Goal: Task Accomplishment & Management: Manage account settings

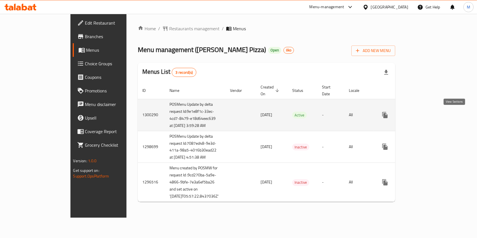
click at [432, 114] on link "enhanced table" at bounding box center [426, 115] width 14 height 14
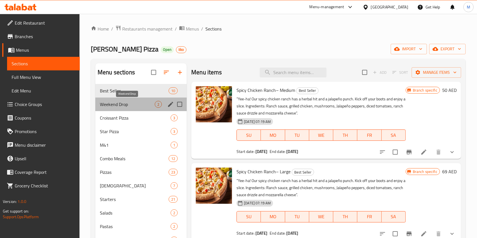
click at [131, 101] on span "Weekend Drop" at bounding box center [127, 104] width 55 height 7
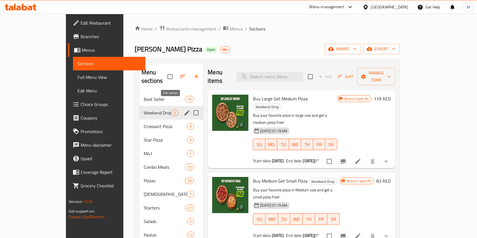
click at [184, 110] on icon "edit" at bounding box center [186, 112] width 5 height 5
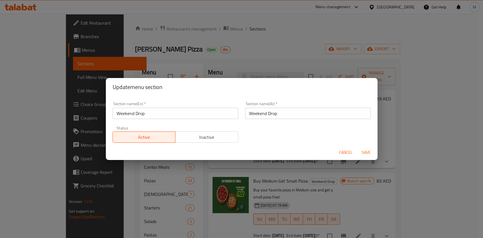
click at [230, 135] on span "Inactive" at bounding box center [207, 137] width 58 height 8
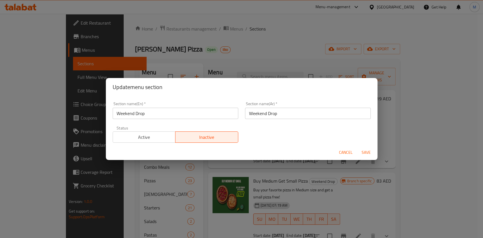
click at [360, 155] on span "Save" at bounding box center [366, 152] width 14 height 7
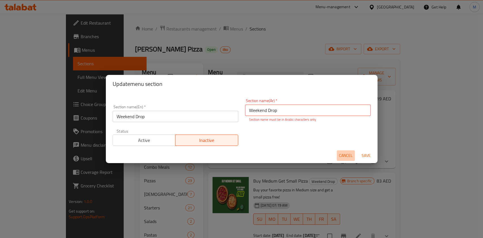
click at [341, 157] on span "Cancel" at bounding box center [346, 155] width 14 height 7
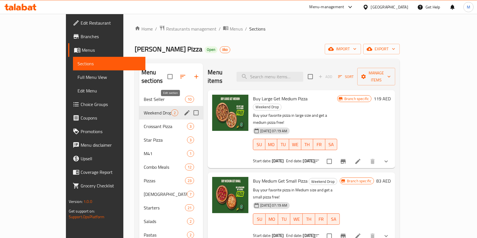
click at [184, 109] on icon "edit" at bounding box center [187, 112] width 7 height 7
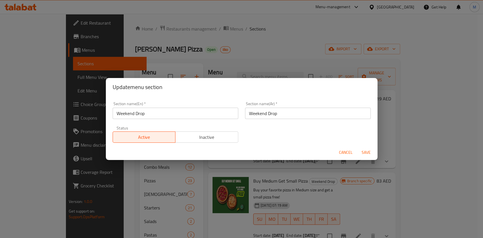
click at [303, 115] on input "Weekend Drop" at bounding box center [308, 113] width 126 height 11
paste input "انخفاض عطلة نهاية الأسبوع"
type input "انخفاض عطلة نهاية الأسبوع"
click at [362, 150] on span "Save" at bounding box center [366, 152] width 14 height 7
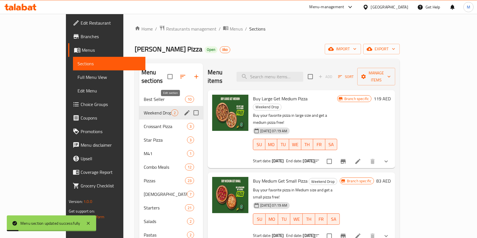
click at [184, 110] on icon "edit" at bounding box center [186, 112] width 5 height 5
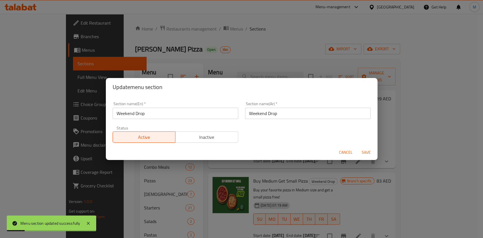
click at [223, 140] on span "Inactive" at bounding box center [207, 137] width 58 height 8
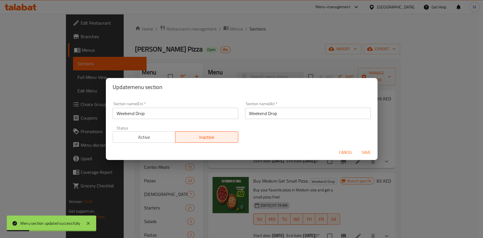
click at [296, 113] on input "Weekend Drop" at bounding box center [308, 113] width 126 height 11
paste input "انخفاض عطلة نهاية الأسبوع"
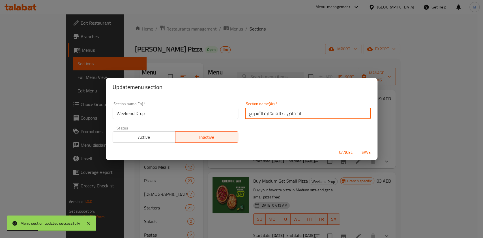
type input "انخفاض عطلة نهاية الأسبوع"
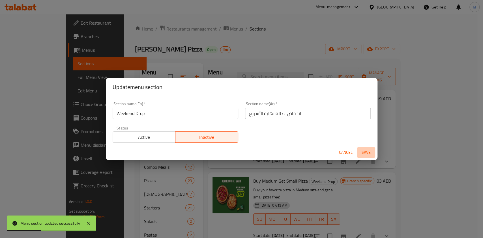
click at [362, 150] on span "Save" at bounding box center [366, 152] width 14 height 7
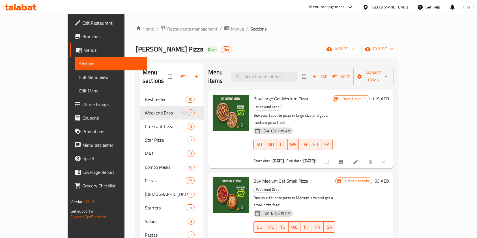
click at [168, 28] on span "Restaurants management" at bounding box center [192, 28] width 50 height 7
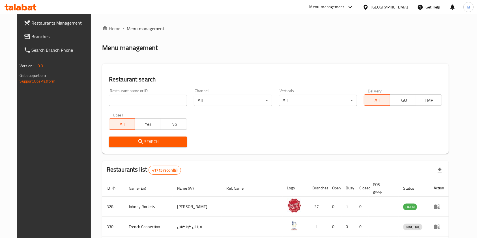
drag, startPoint x: 159, startPoint y: 93, endPoint x: 157, endPoint y: 97, distance: 4.3
click at [159, 94] on div "Restaurant name or ID Restaurant name or ID" at bounding box center [148, 97] width 78 height 17
click at [157, 97] on input "search" at bounding box center [148, 100] width 78 height 11
type input "[PERSON_NAME]"
click button "Search" at bounding box center [148, 142] width 78 height 10
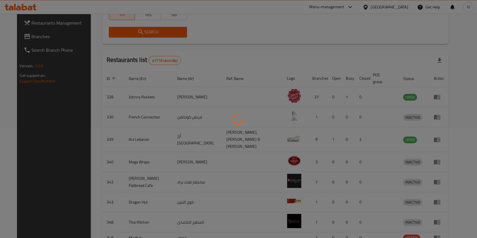
scroll to position [113, 0]
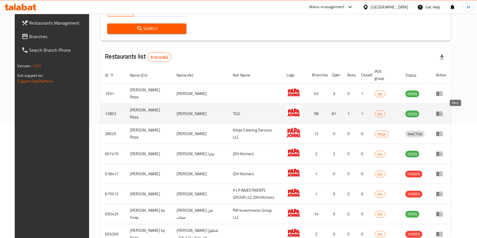
click at [442, 115] on icon "enhanced table" at bounding box center [439, 114] width 6 height 5
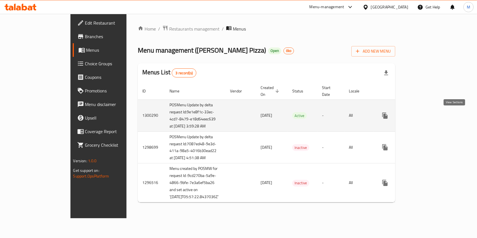
click at [429, 117] on icon "enhanced table" at bounding box center [425, 115] width 7 height 7
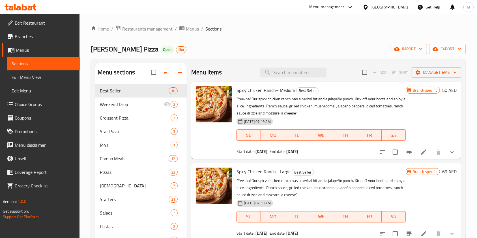
click at [157, 29] on span "Restaurants management" at bounding box center [147, 28] width 50 height 7
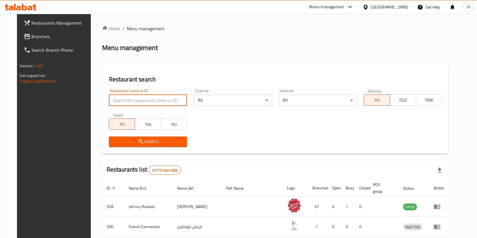
click at [148, 95] on input "search" at bounding box center [148, 100] width 78 height 11
type input "papa john"
click button "Search" at bounding box center [148, 142] width 78 height 10
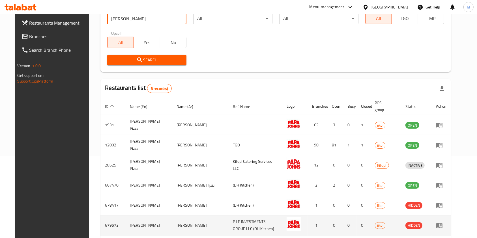
scroll to position [144, 0]
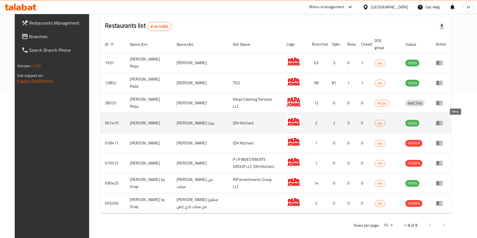
click at [442, 123] on icon "enhanced table" at bounding box center [439, 123] width 6 height 5
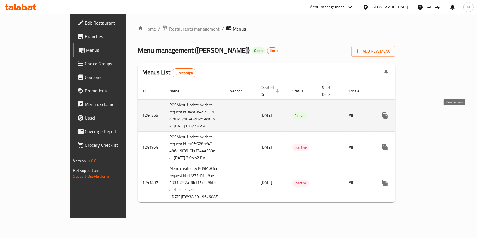
click at [429, 118] on icon "enhanced table" at bounding box center [425, 115] width 7 height 7
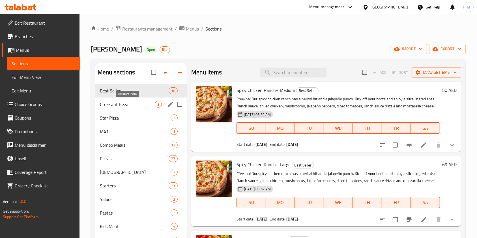
click at [124, 101] on span "Croissant Pizza" at bounding box center [127, 104] width 55 height 7
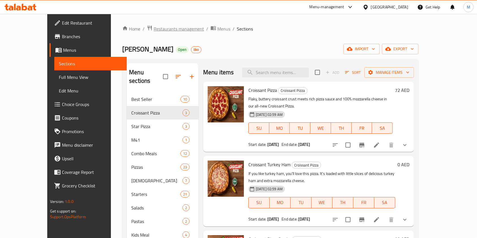
click at [154, 28] on span "Restaurants management" at bounding box center [179, 28] width 50 height 7
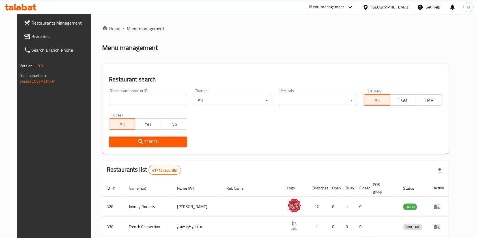
click at [130, 102] on input "search" at bounding box center [148, 100] width 78 height 11
type input "papa john"
click button "Search" at bounding box center [148, 142] width 78 height 10
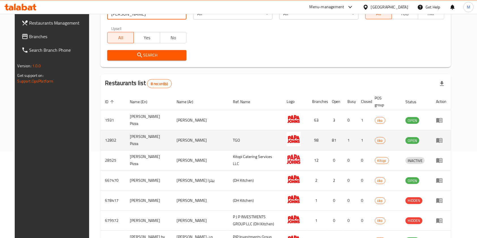
scroll to position [144, 0]
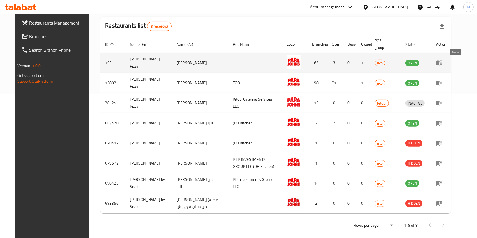
click at [446, 62] on link "enhanced table" at bounding box center [441, 62] width 10 height 7
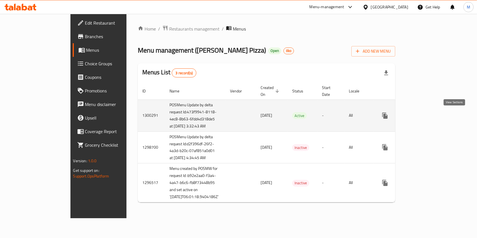
click at [432, 114] on link "enhanced table" at bounding box center [426, 116] width 14 height 14
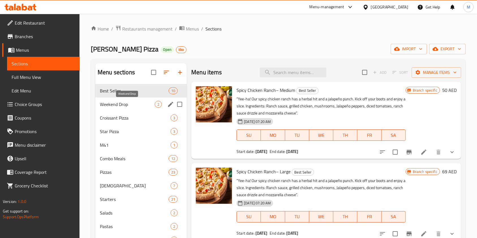
click at [132, 104] on span "Weekend Drop" at bounding box center [127, 104] width 55 height 7
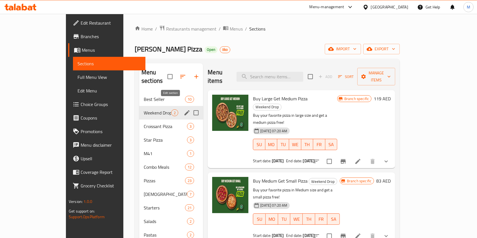
click at [184, 109] on icon "edit" at bounding box center [187, 112] width 7 height 7
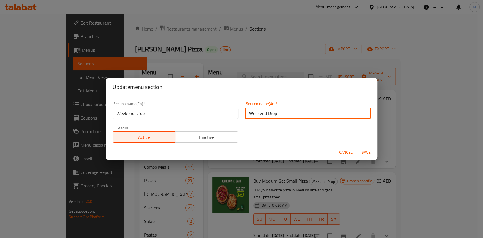
click at [286, 114] on input "Weekend Drop" at bounding box center [308, 113] width 126 height 11
paste input "انخفاض عطلة نهاية الأسبوع"
type input "انخفاض عطلة نهاية الأسبوع"
click at [219, 139] on span "Inactive" at bounding box center [207, 137] width 58 height 8
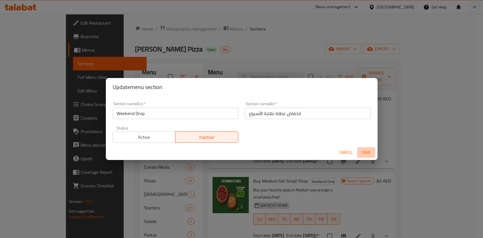
click at [366, 153] on span "Save" at bounding box center [366, 152] width 14 height 7
